Goal: Transaction & Acquisition: Purchase product/service

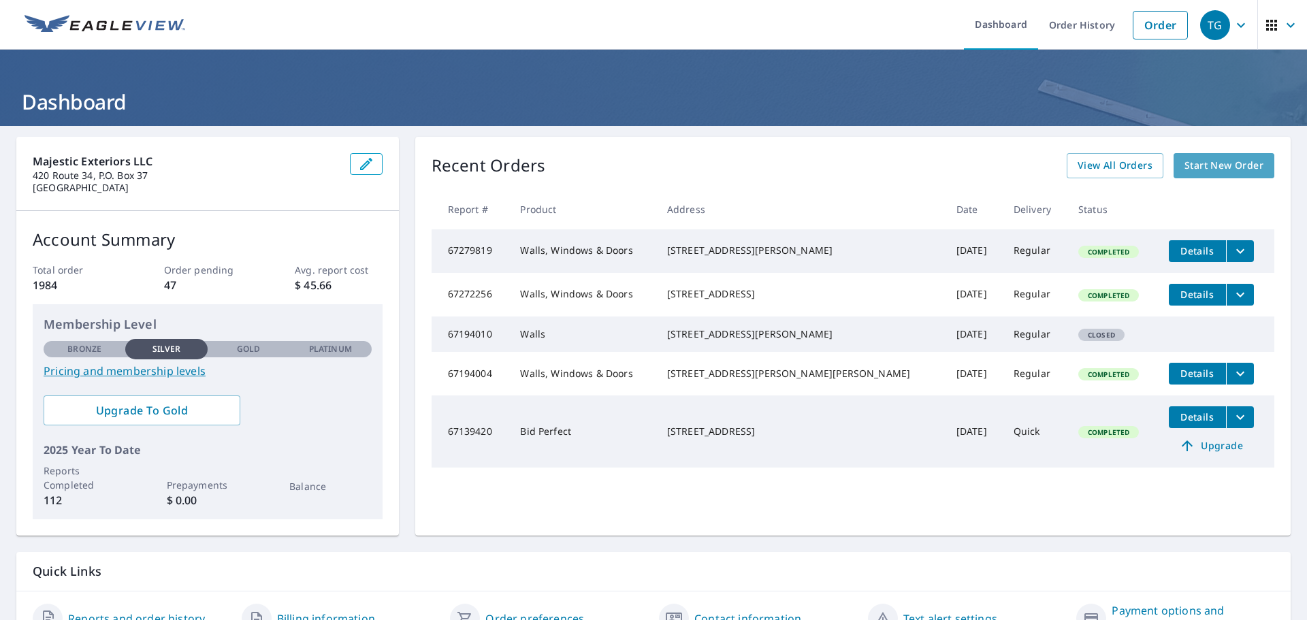
click at [1229, 172] on span "Start New Order" at bounding box center [1224, 165] width 79 height 17
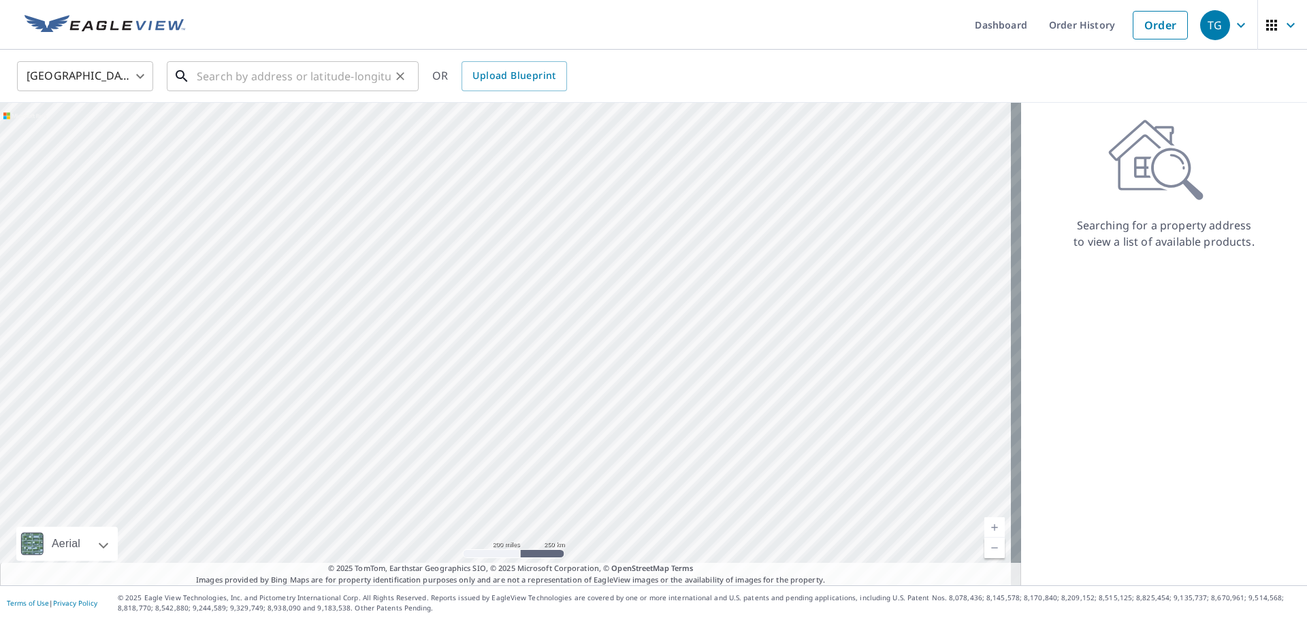
click at [257, 77] on input "text" at bounding box center [294, 76] width 194 height 38
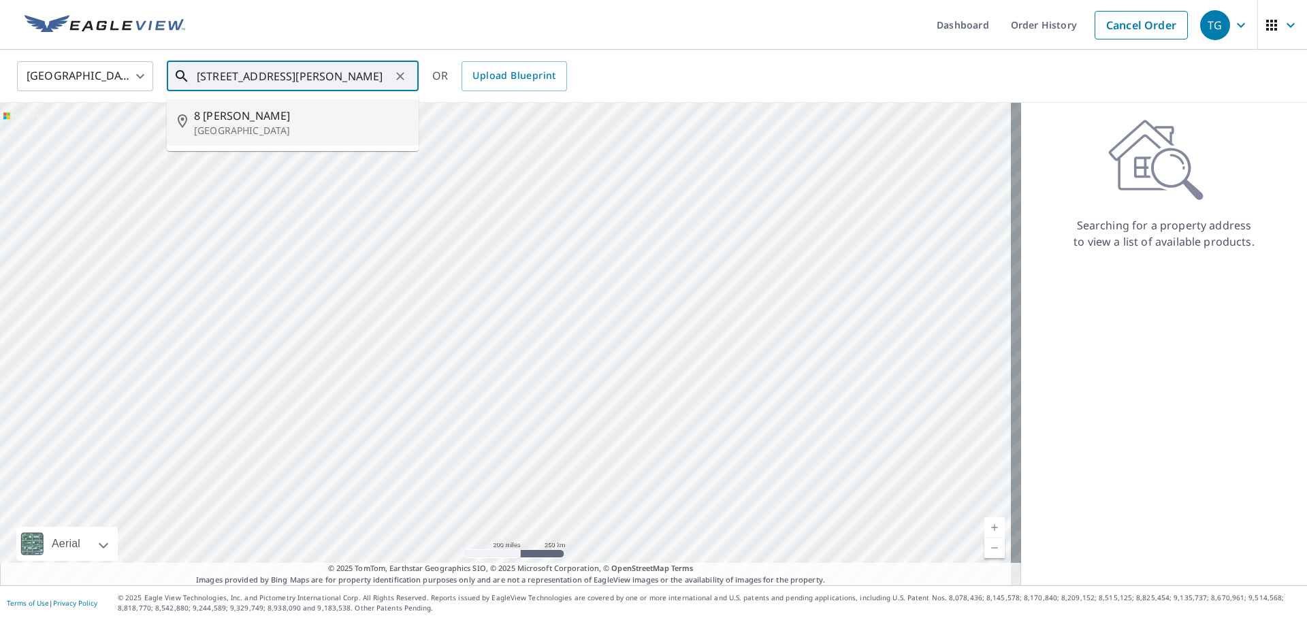
click at [296, 136] on p "[GEOGRAPHIC_DATA]" at bounding box center [301, 131] width 214 height 14
type input "[STREET_ADDRESS][PERSON_NAME]"
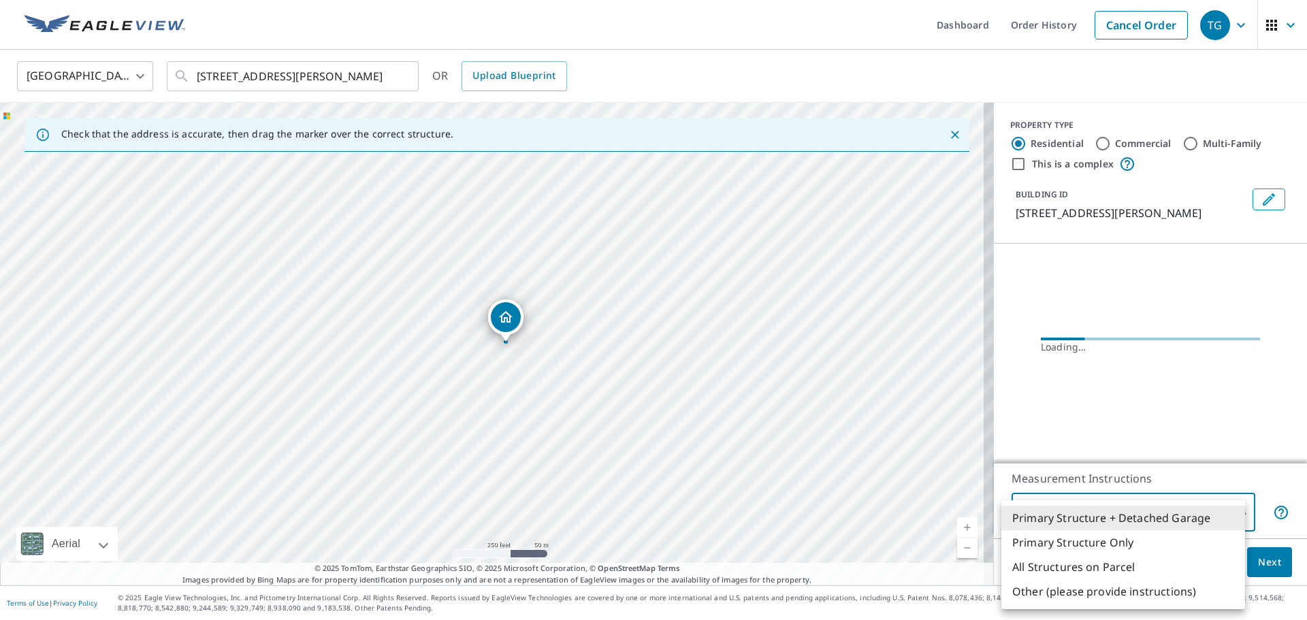
click at [1158, 509] on body "TG TG Dashboard Order History Cancel Order TG [GEOGRAPHIC_DATA] [GEOGRAPHIC_DAT…" at bounding box center [653, 310] width 1307 height 620
click at [1145, 539] on li "Primary Structure Only" at bounding box center [1124, 542] width 244 height 25
type input "2"
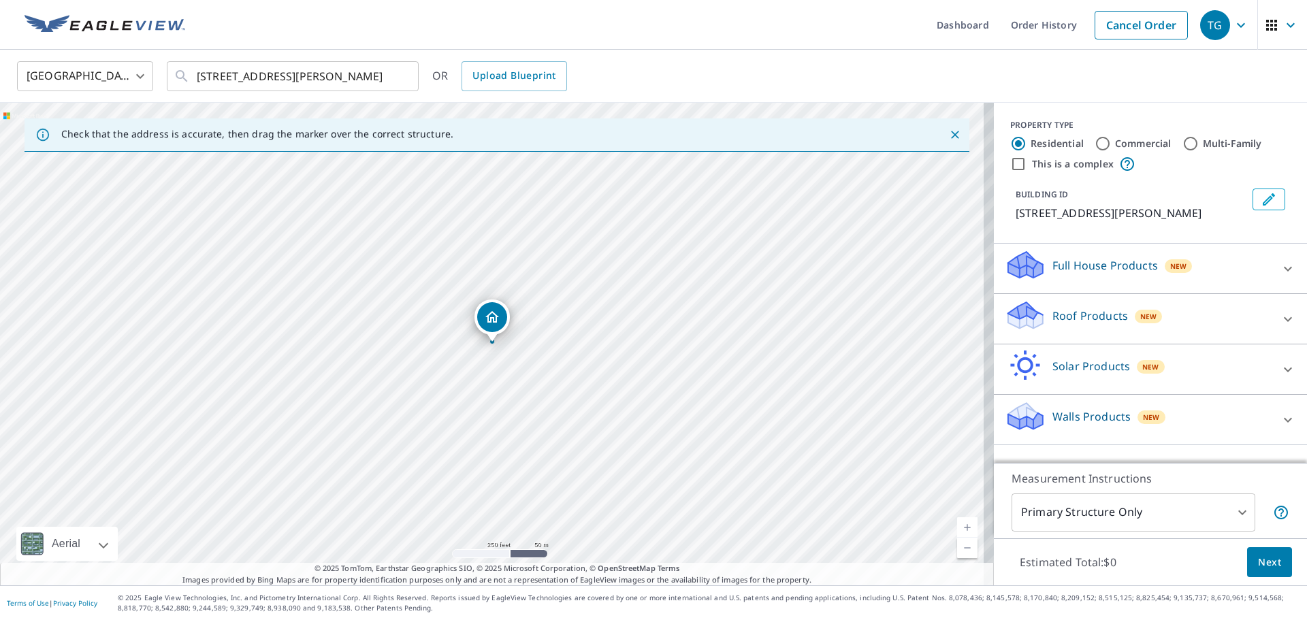
click at [1143, 413] on span "New" at bounding box center [1151, 417] width 17 height 11
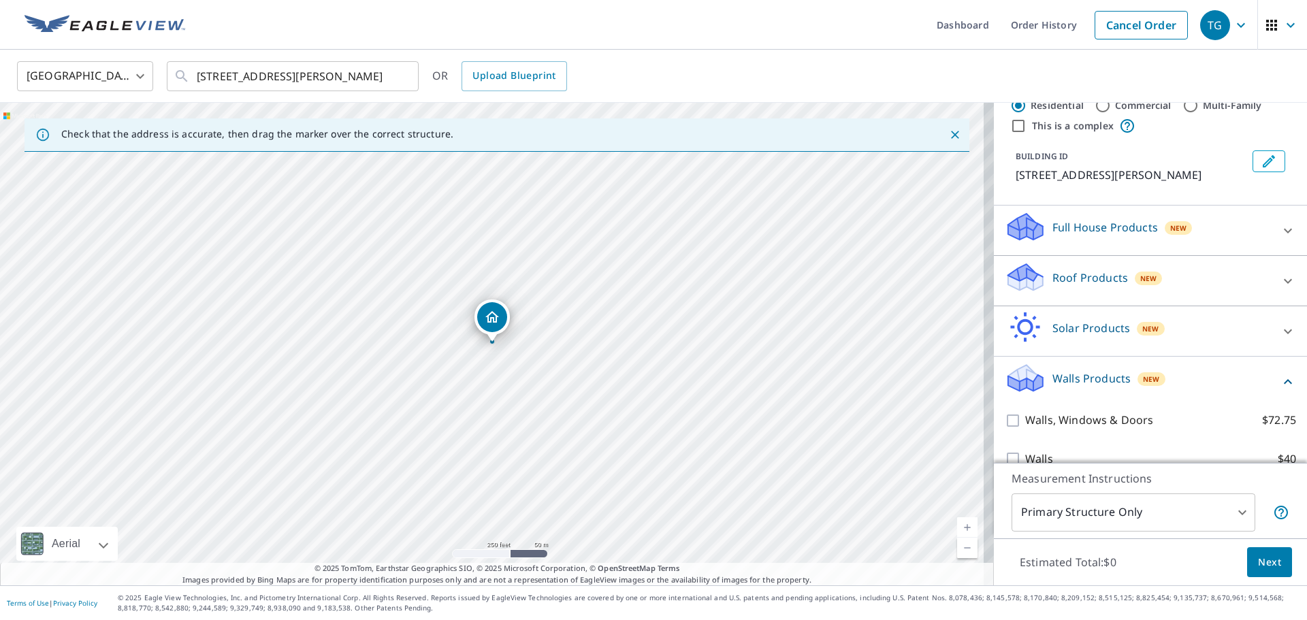
scroll to position [59, 0]
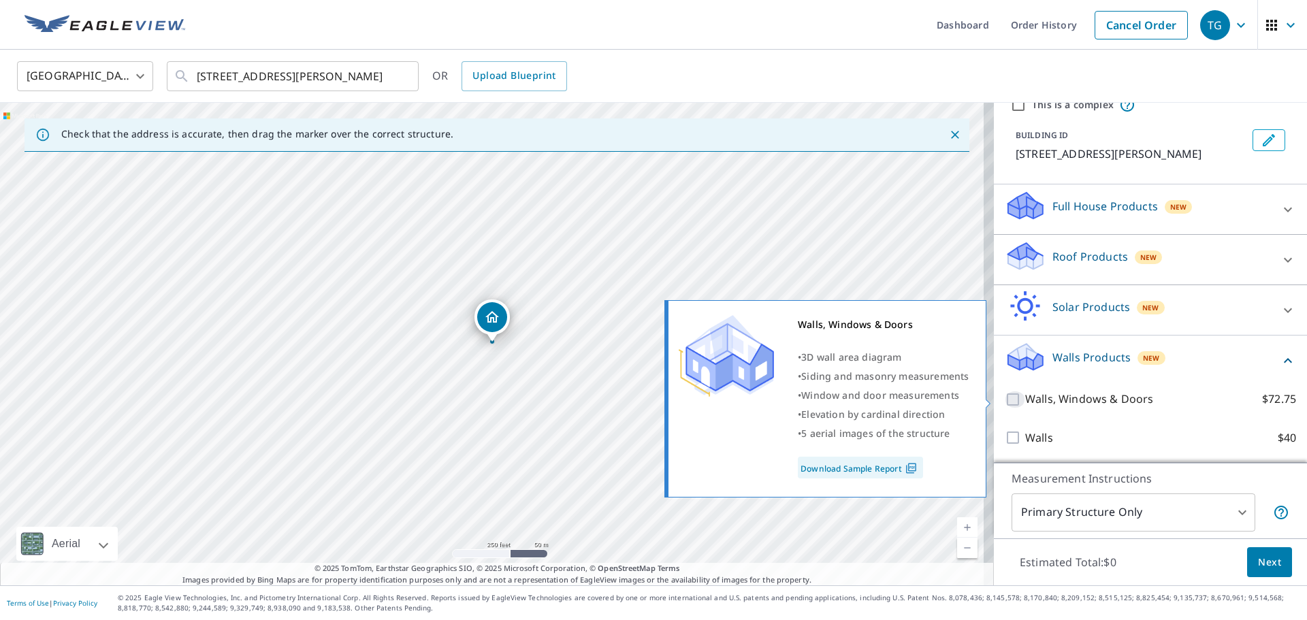
click at [1005, 398] on input "Walls, Windows & Doors $72.75" at bounding box center [1015, 400] width 20 height 16
checkbox input "true"
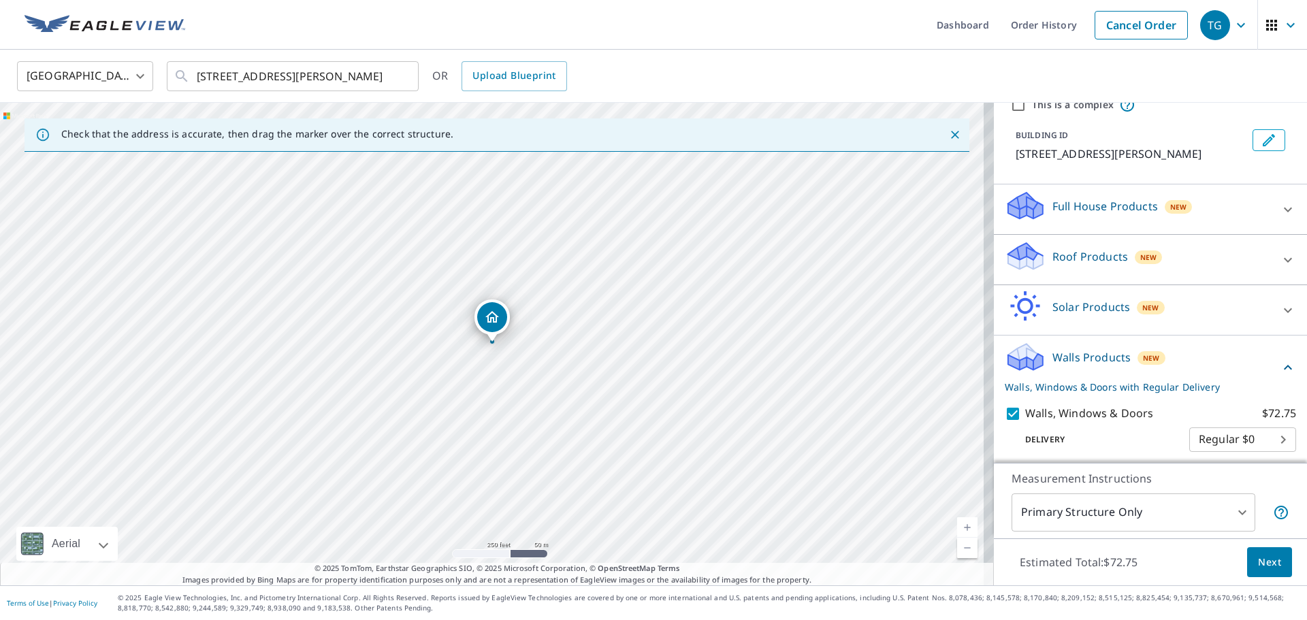
click at [1262, 562] on span "Next" at bounding box center [1269, 562] width 23 height 17
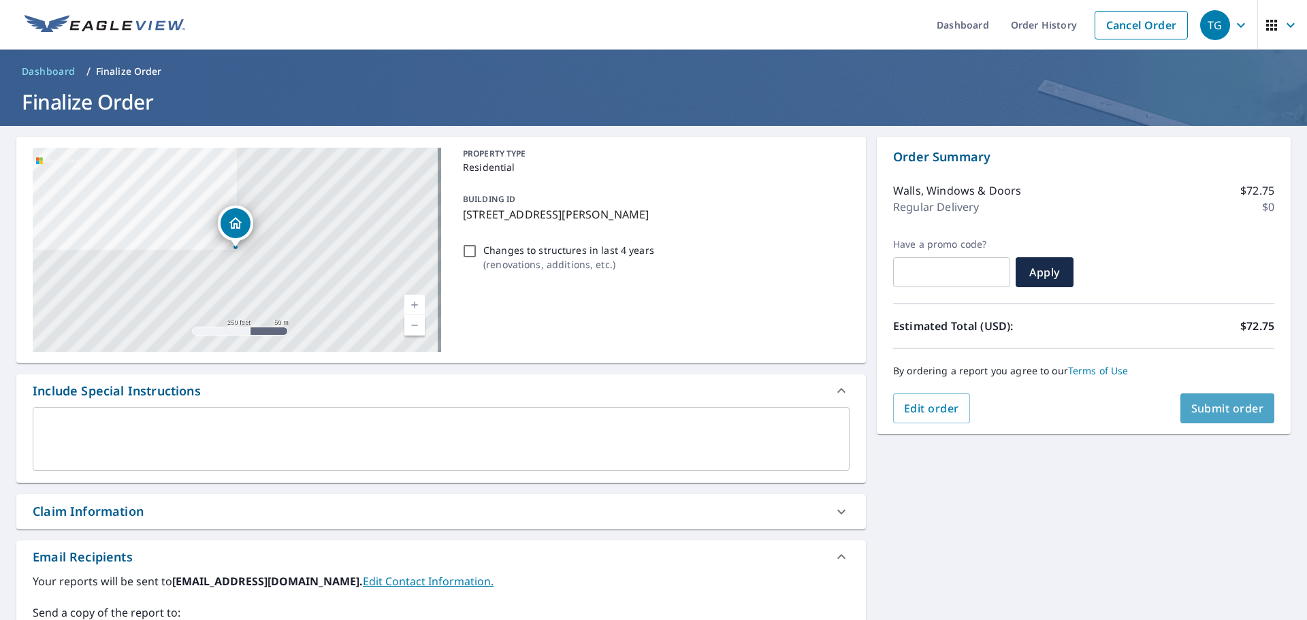
click at [1213, 409] on span "Submit order" at bounding box center [1228, 408] width 73 height 15
